Goal: Task Accomplishment & Management: Manage account settings

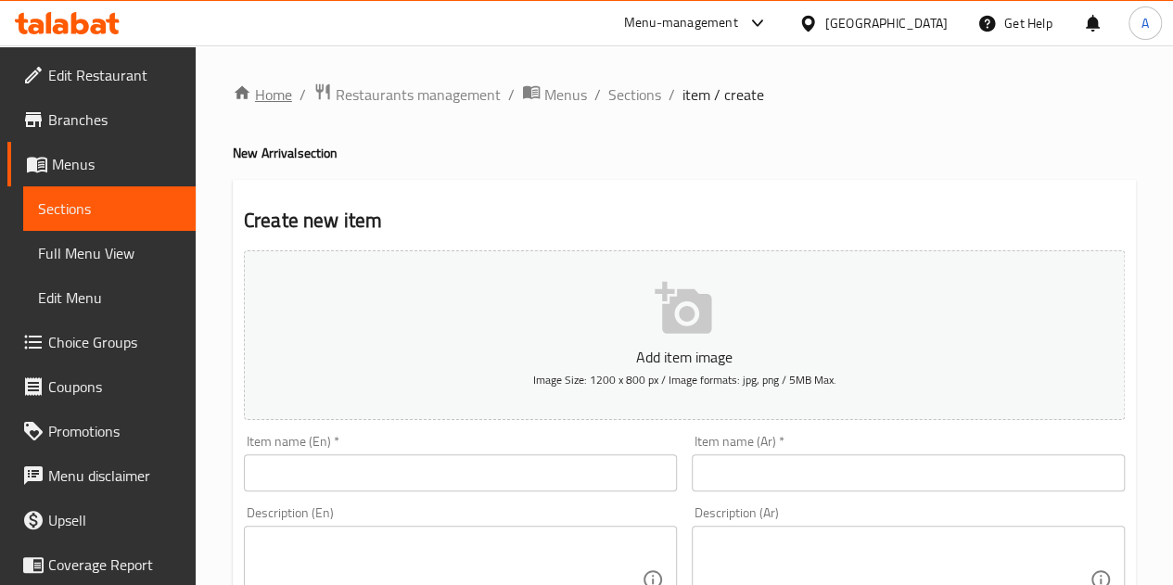
click at [243, 97] on icon "breadcrumb" at bounding box center [242, 92] width 16 height 13
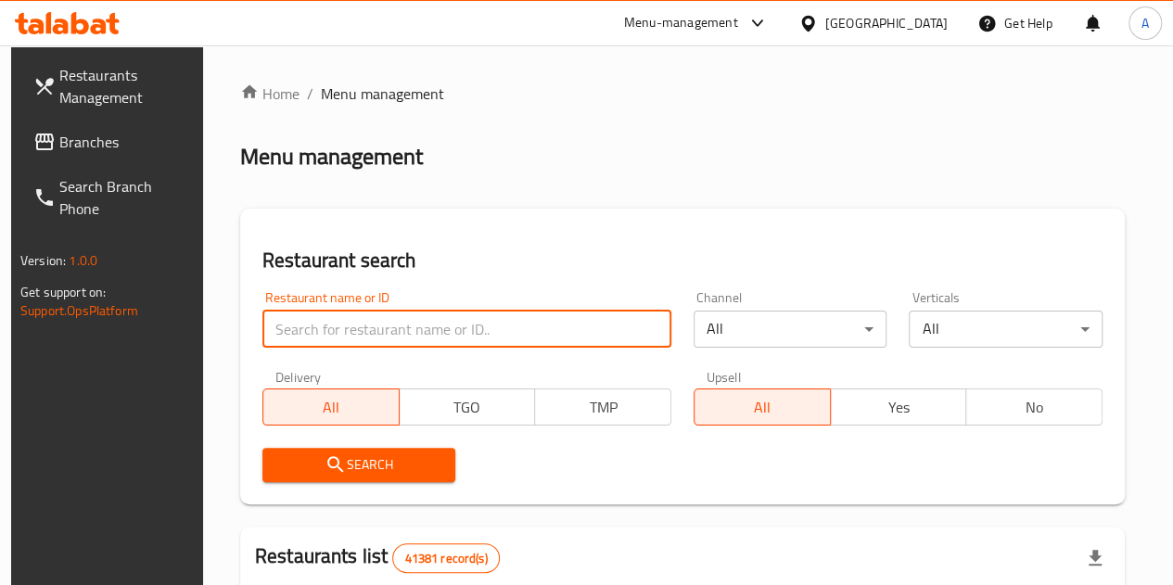
click at [337, 331] on input "search" at bounding box center [466, 329] width 409 height 37
type input "م"
paste input "692755"
type input "692755"
click button "Search" at bounding box center [359, 465] width 194 height 34
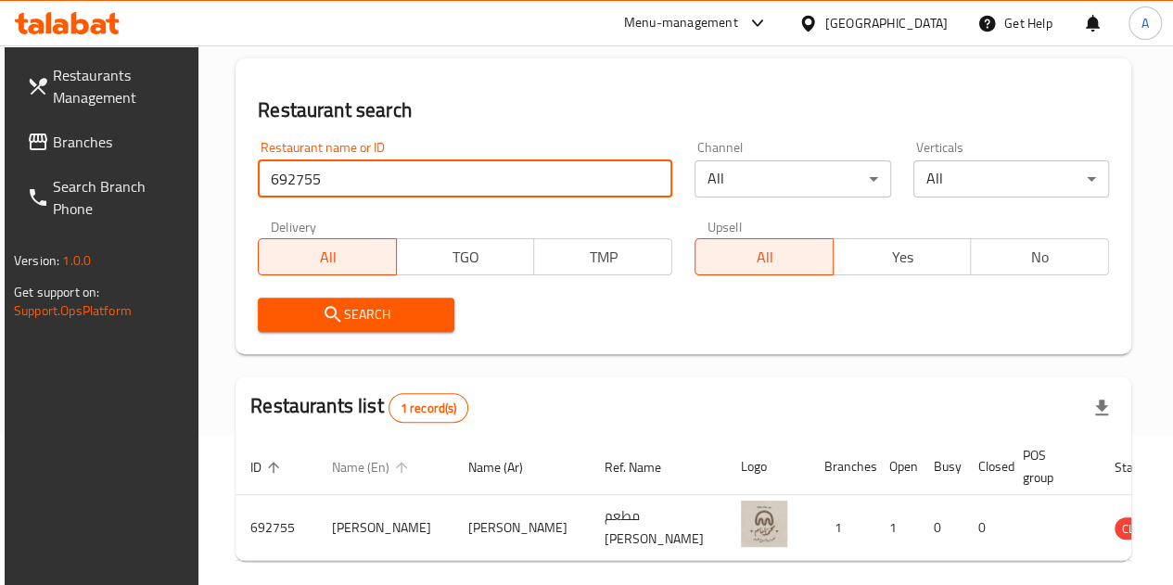
scroll to position [226, 0]
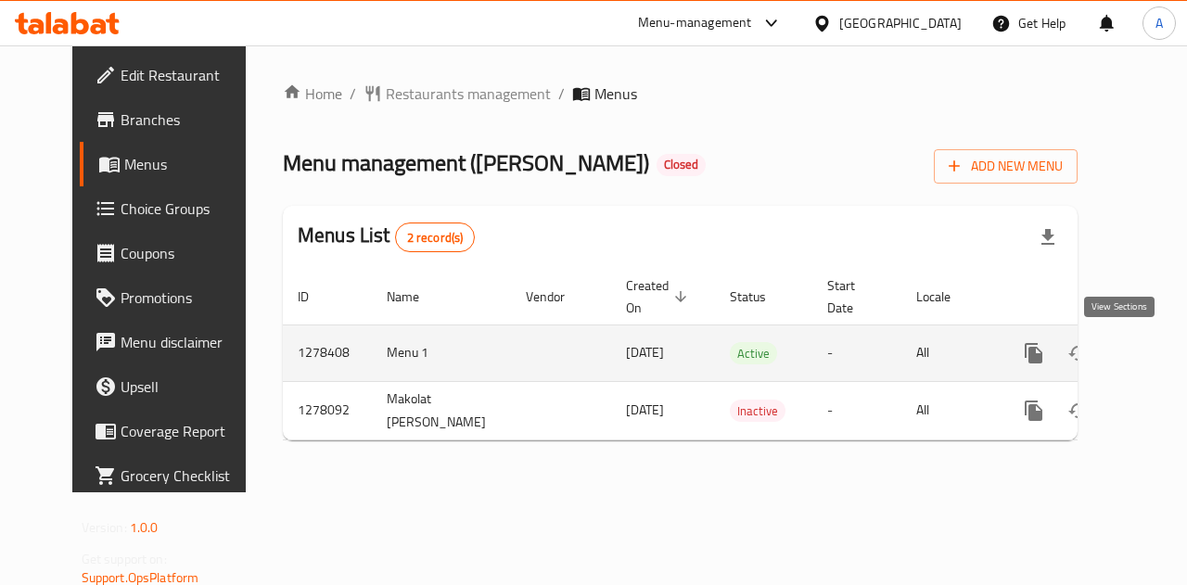
click at [1156, 353] on icon "enhanced table" at bounding box center [1167, 353] width 22 height 22
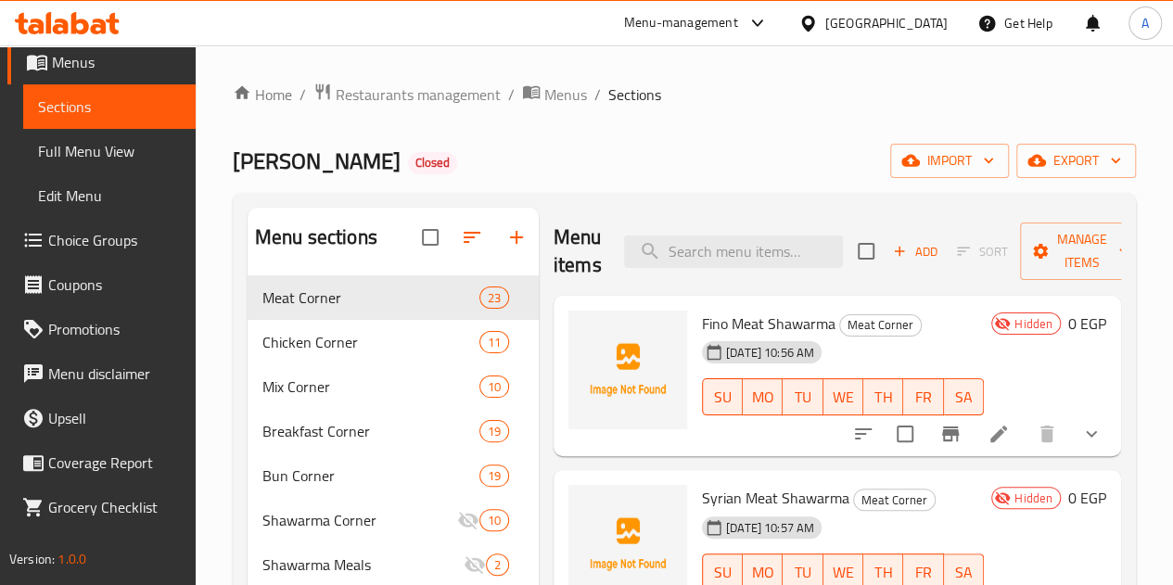
drag, startPoint x: 116, startPoint y: 172, endPoint x: 117, endPoint y: 207, distance: 35.2
click at [116, 172] on link "Full Menu View" at bounding box center [109, 151] width 172 height 45
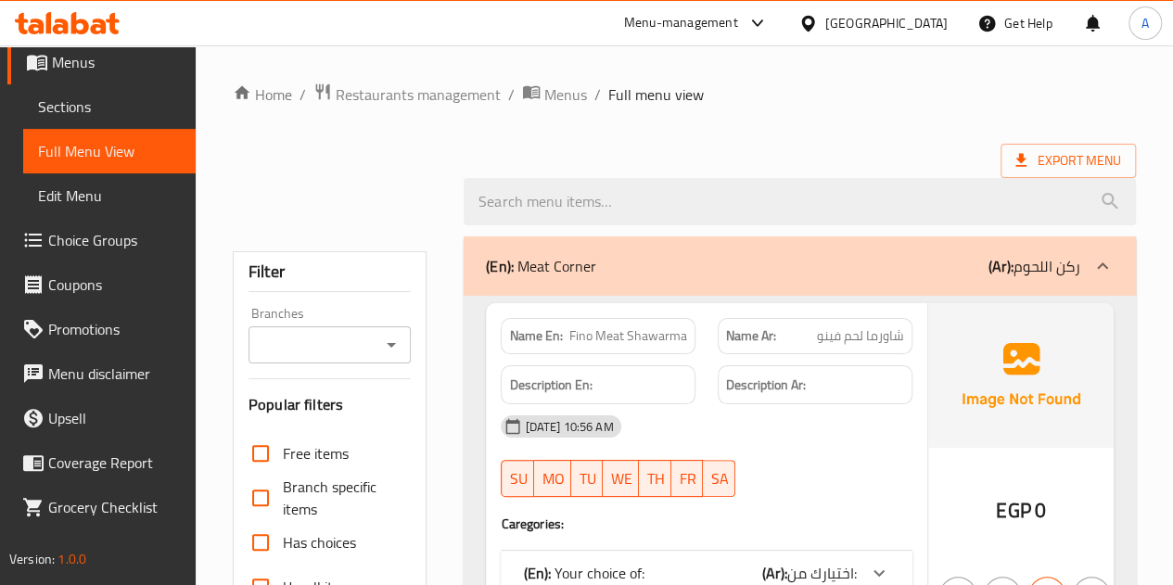
click at [117, 207] on link "Edit Menu" at bounding box center [109, 195] width 172 height 45
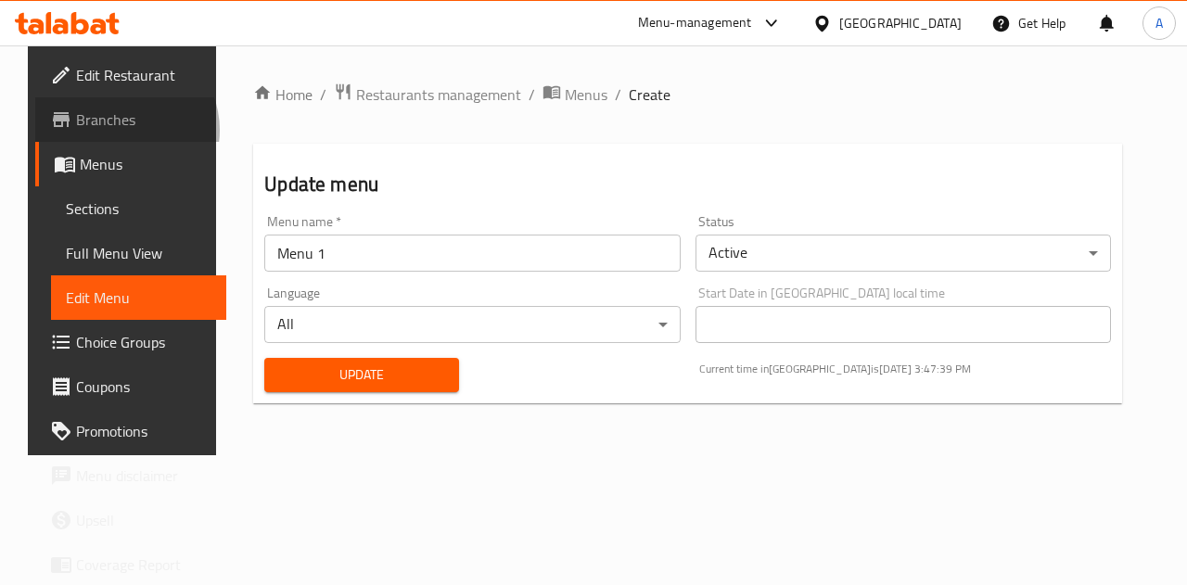
click at [96, 130] on span "Branches" at bounding box center [143, 119] width 135 height 22
